Goal: Information Seeking & Learning: Learn about a topic

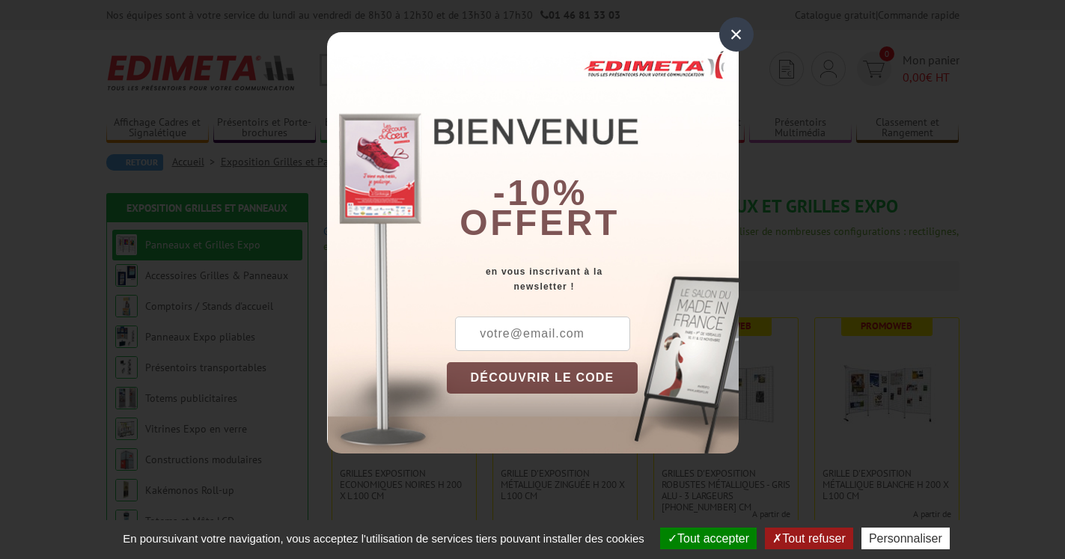
click at [736, 34] on div "×" at bounding box center [736, 34] width 34 height 34
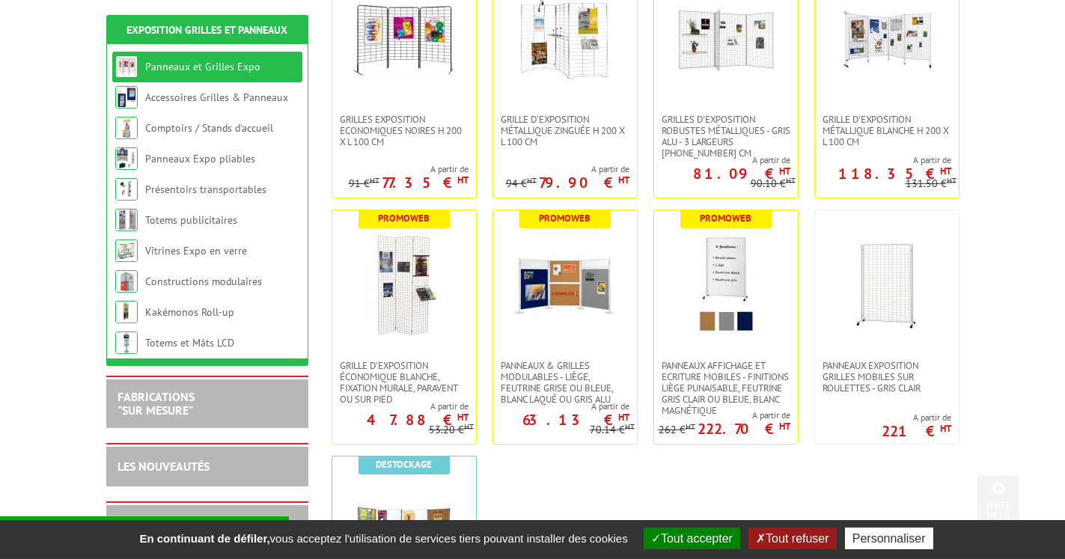
scroll to position [367, 0]
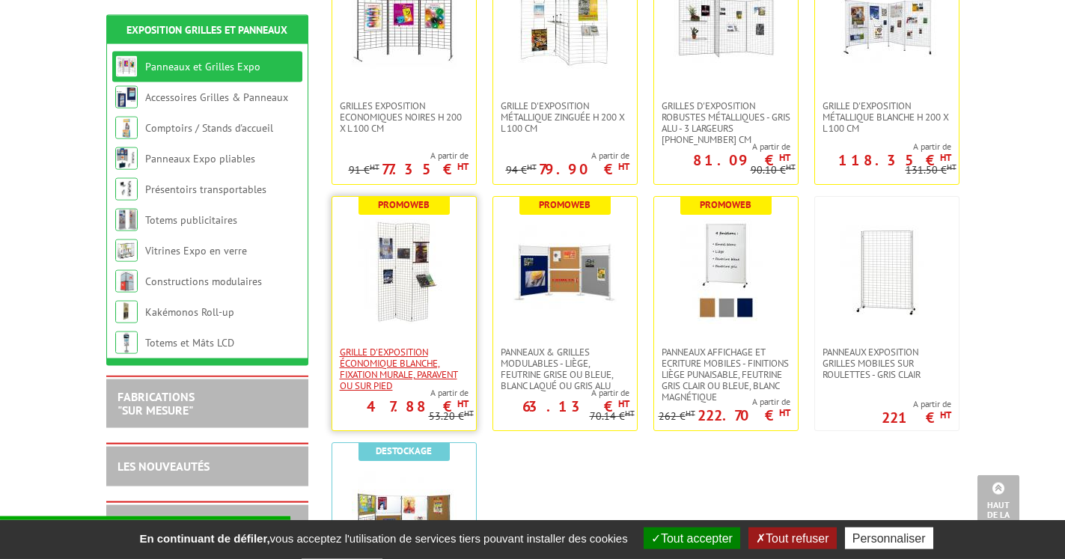
click at [398, 358] on span "Grille d'exposition économique blanche, fixation murale, paravent ou sur pied" at bounding box center [404, 368] width 129 height 45
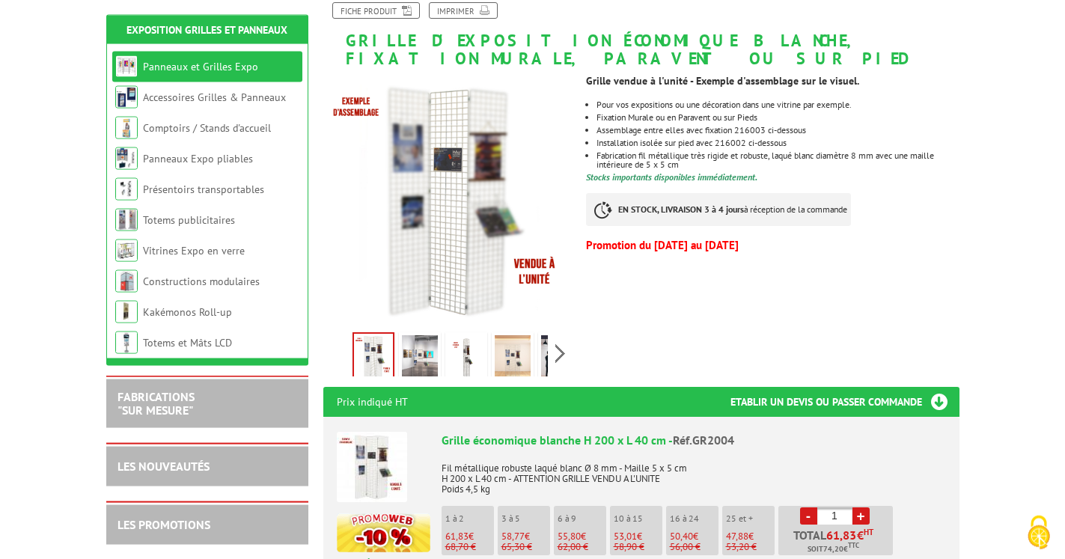
scroll to position [229, 0]
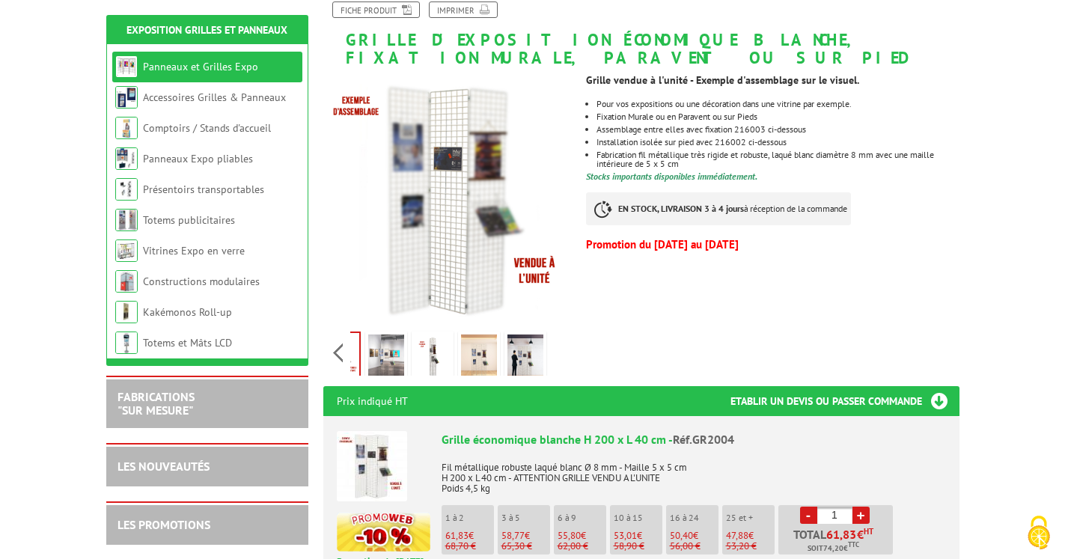
click at [561, 355] on div "Previous Next" at bounding box center [449, 352] width 252 height 52
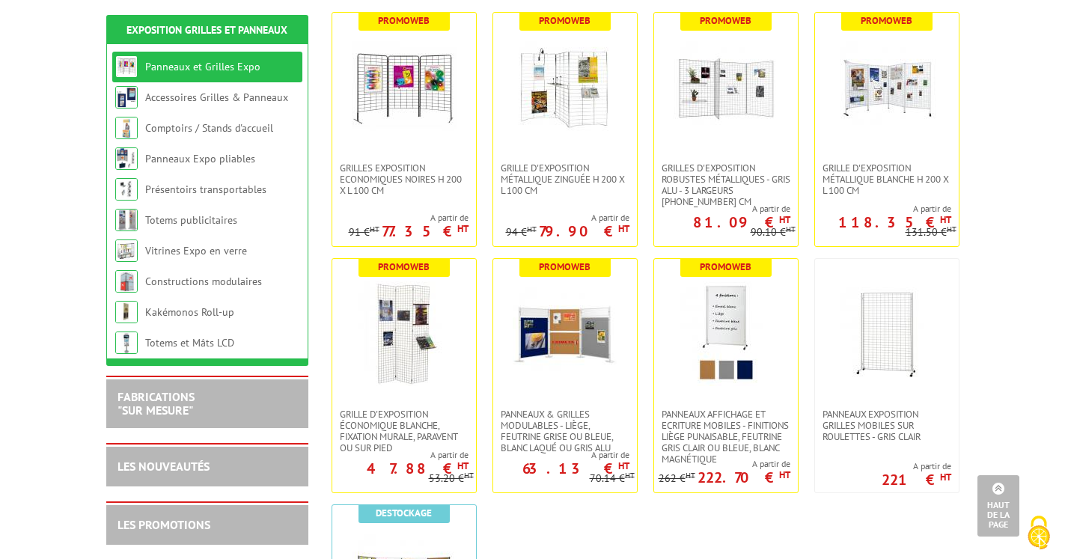
scroll to position [382, 0]
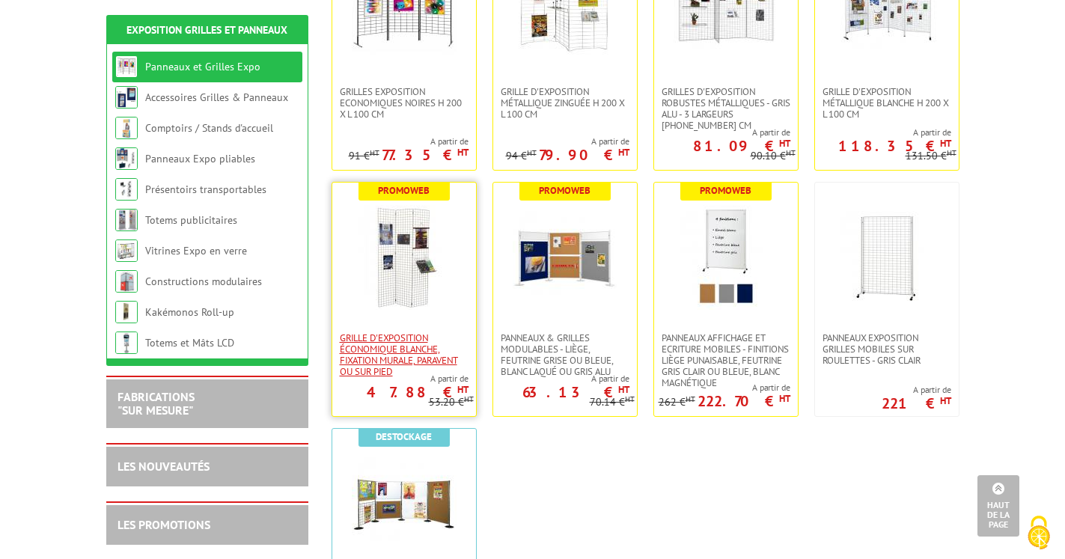
click at [400, 349] on span "Grille d'exposition économique blanche, fixation murale, paravent ou sur pied" at bounding box center [404, 354] width 129 height 45
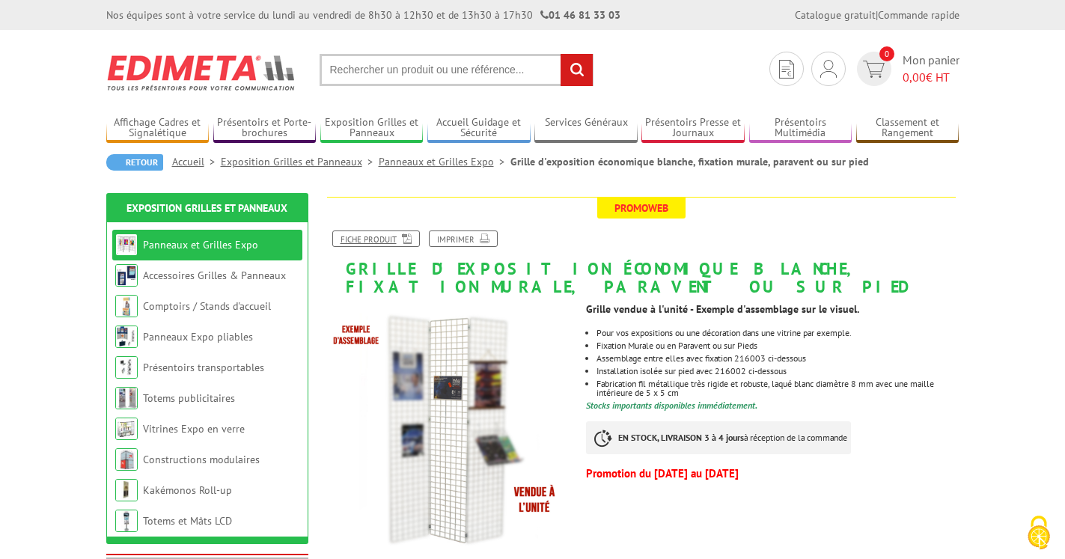
click at [391, 239] on link "Fiche produit" at bounding box center [376, 238] width 88 height 16
click at [161, 275] on link "Accessoires Grilles & Panneaux" at bounding box center [214, 275] width 143 height 13
